Goal: Obtain resource: Download file/media

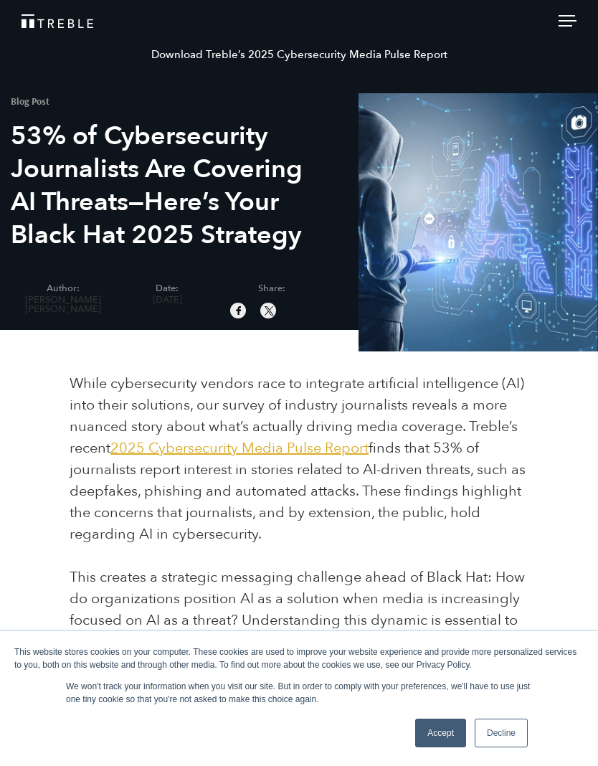
click at [43, 24] on img "Treble logo" at bounding box center [58, 21] width 72 height 14
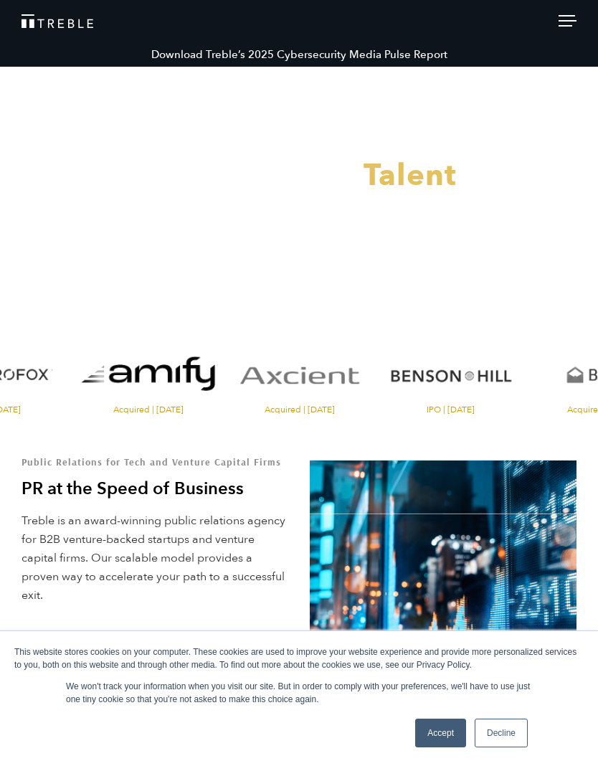
click at [45, 14] on div at bounding box center [299, 383] width 598 height 766
click at [559, 37] on header "Download Treble’s 2025 Cybersecurity Media Pulse Report About Services Portfoli…" at bounding box center [299, 21] width 598 height 42
click at [575, 24] on div at bounding box center [567, 23] width 18 height 16
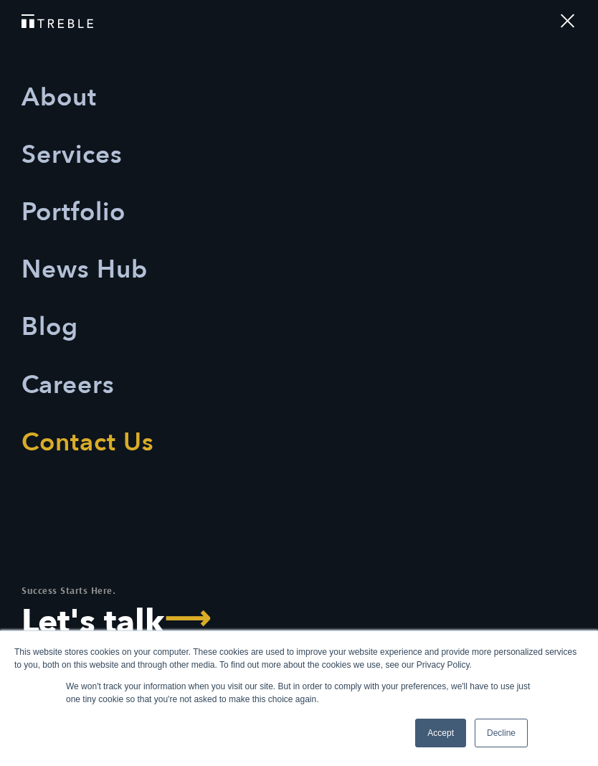
click at [575, 27] on div at bounding box center [567, 23] width 18 height 16
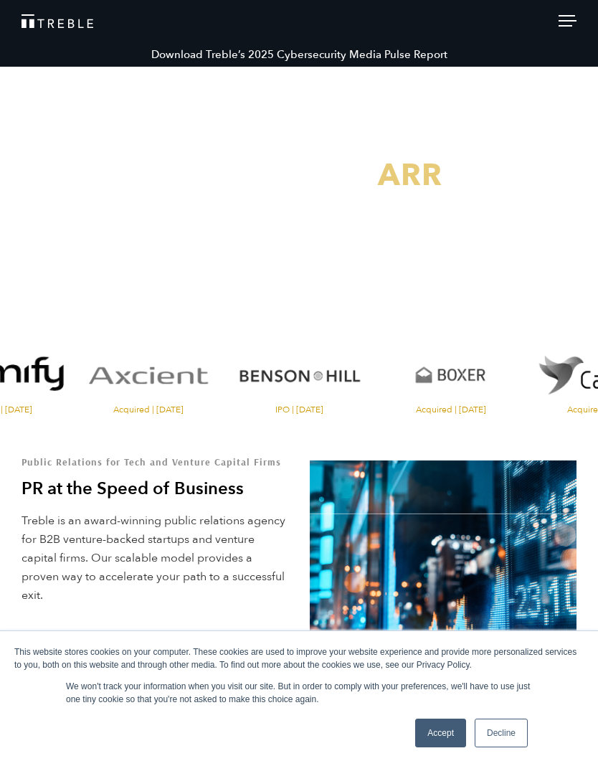
click at [43, 20] on img "Treble logo" at bounding box center [58, 21] width 72 height 14
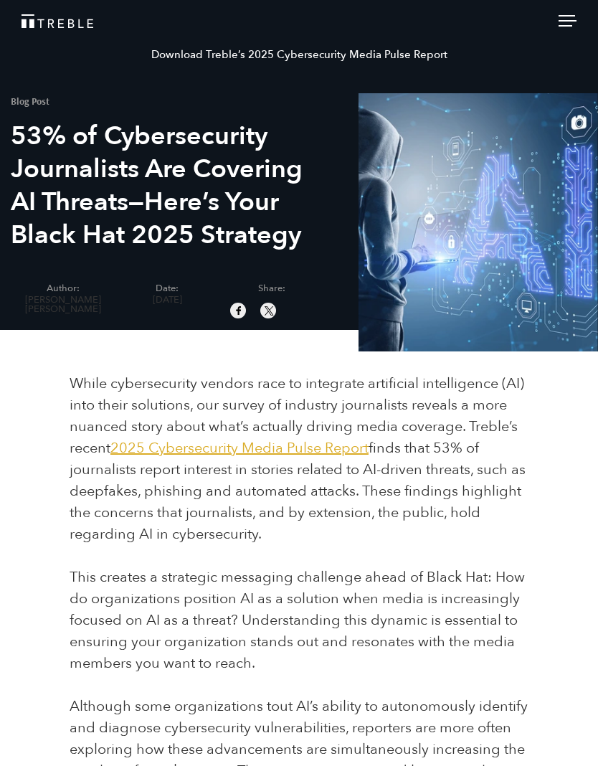
click at [39, 19] on img "Treble logo" at bounding box center [58, 21] width 72 height 14
